Goal: Task Accomplishment & Management: Complete application form

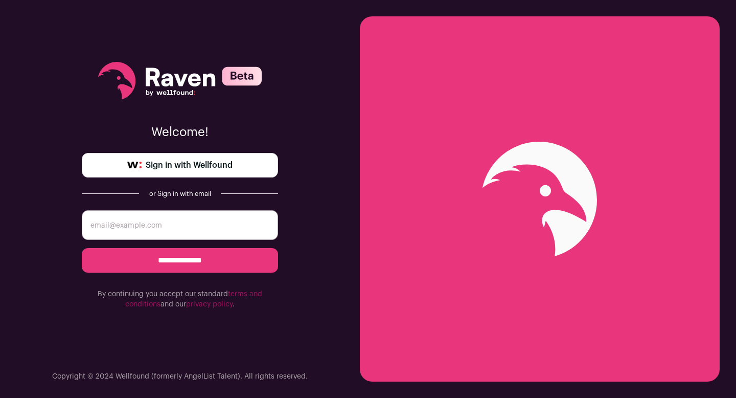
click at [202, 161] on span "Sign in with Wellfound" at bounding box center [189, 165] width 87 height 12
click at [188, 164] on span "Sign in with Wellfound" at bounding box center [189, 165] width 87 height 12
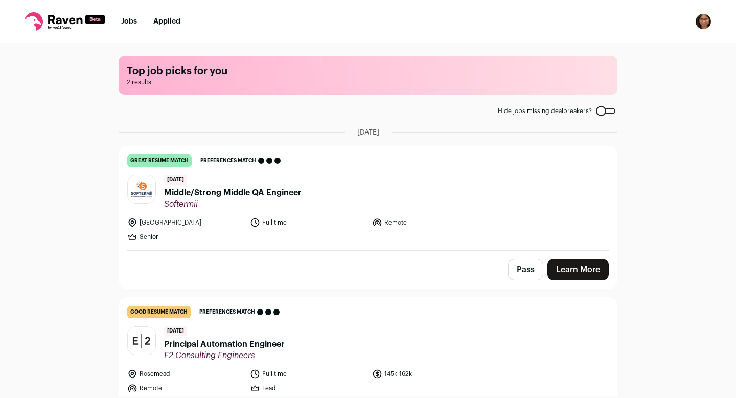
click at [236, 192] on span "Middle/Strong Middle QA Engineer" at bounding box center [233, 193] width 138 height 12
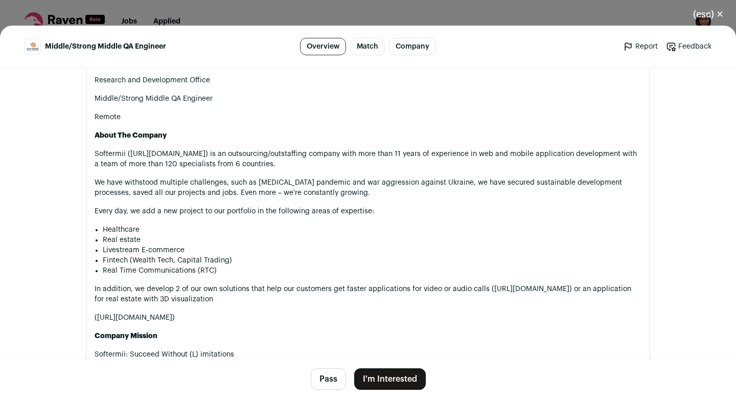
scroll to position [507, 0]
click at [393, 379] on button "I'm Interested" at bounding box center [390, 378] width 72 height 21
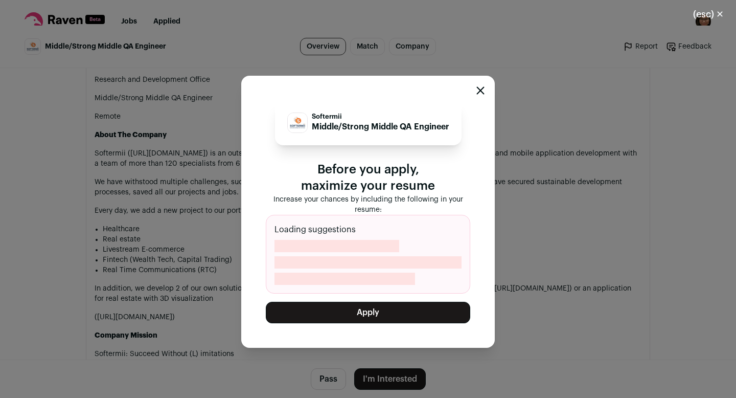
click at [377, 316] on button "Apply" at bounding box center [368, 312] width 204 height 21
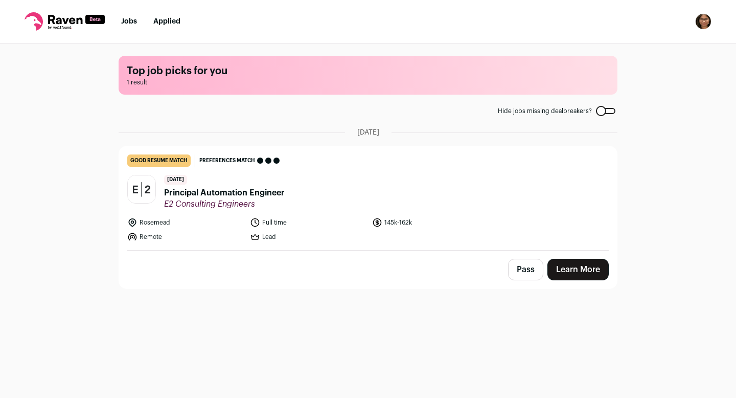
click at [577, 265] on link "Learn More" at bounding box center [577, 269] width 61 height 21
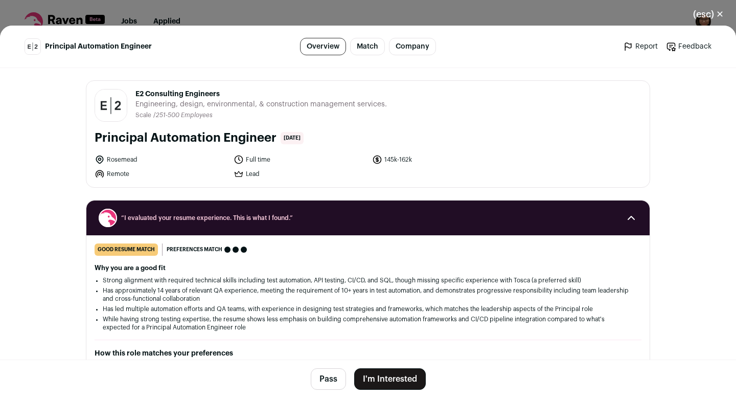
click at [403, 378] on button "I'm Interested" at bounding box center [390, 378] width 72 height 21
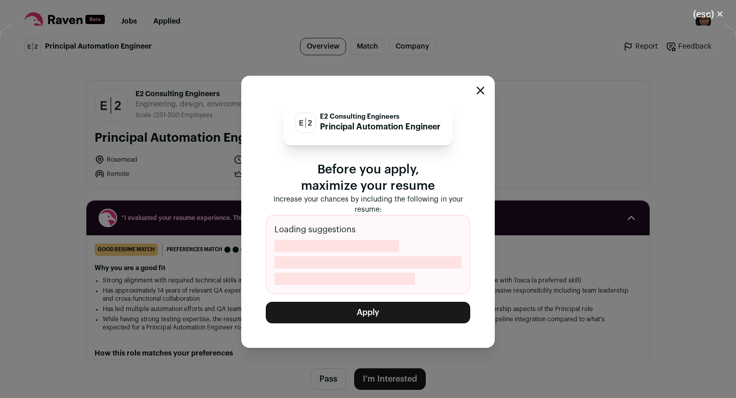
click at [376, 313] on button "Apply" at bounding box center [368, 312] width 204 height 21
